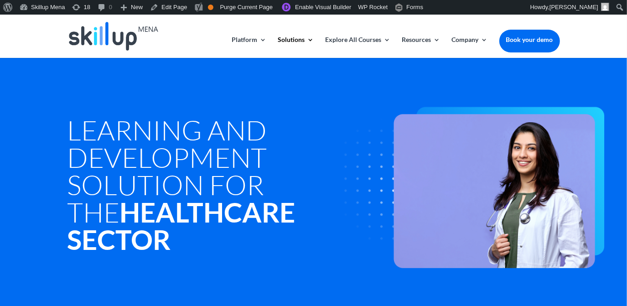
scroll to position [387, 0]
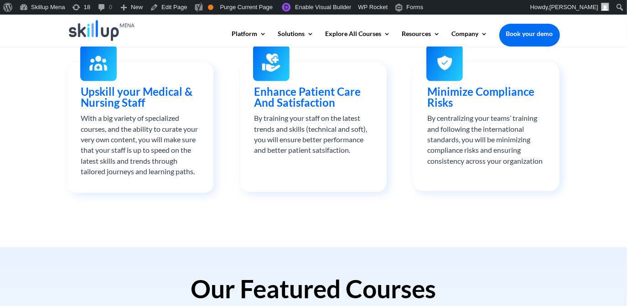
click at [603, 64] on div "SkillUp provides Healthcare and Social care providers with the solution they tr…" at bounding box center [313, 90] width 627 height 314
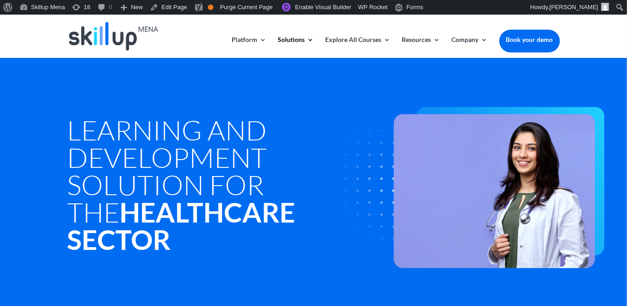
scroll to position [0, 0]
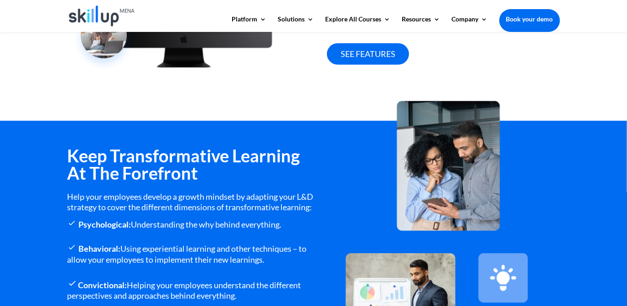
drag, startPoint x: 618, startPoint y: 85, endPoint x: 633, endPoint y: 77, distance: 17.6
click at [627, 77] on html "Platform Content Hub Learning Management System Integrations Corporate Learning…" at bounding box center [313, 226] width 627 height 1460
